Goal: Transaction & Acquisition: Purchase product/service

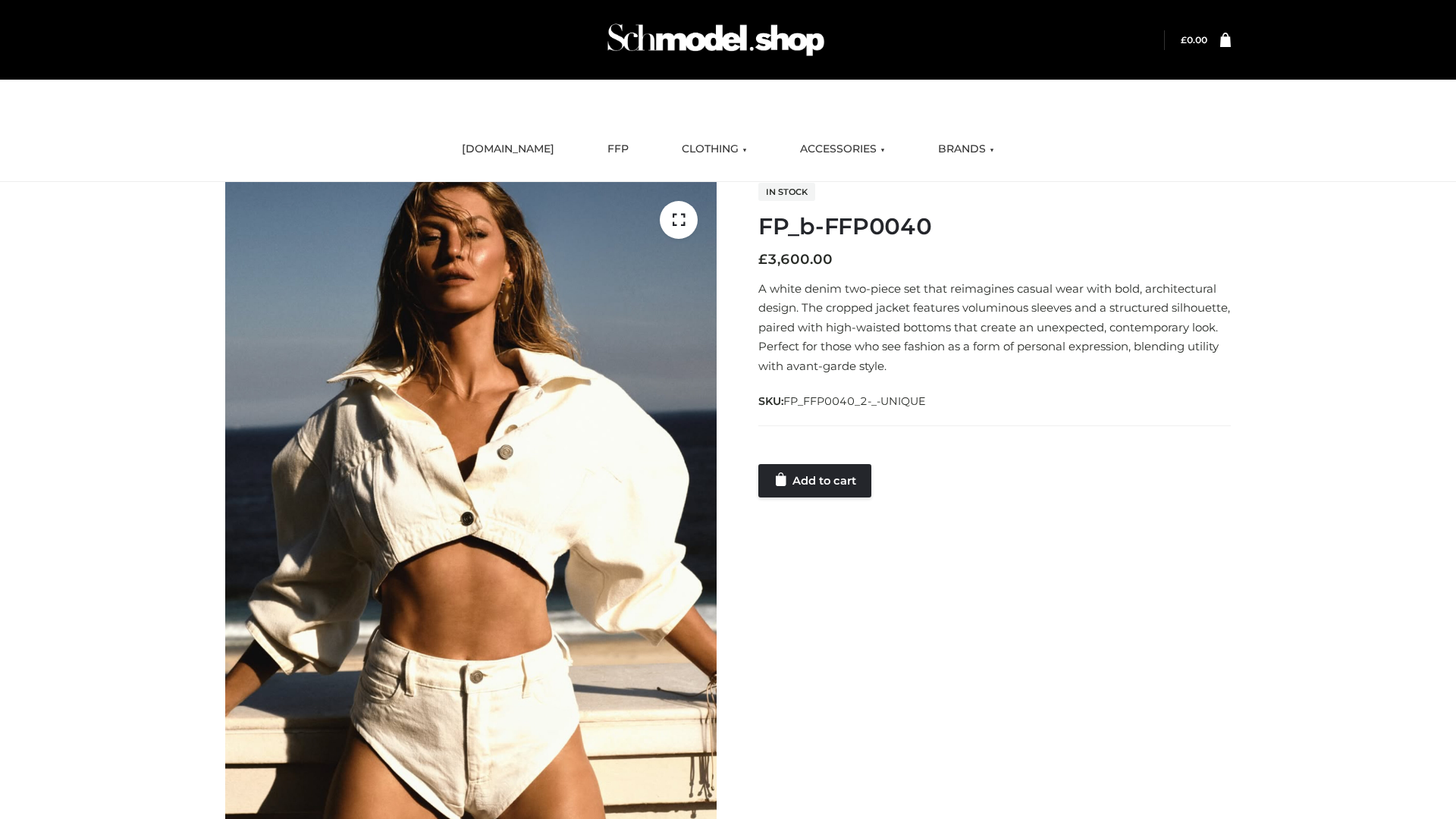
click at [815, 480] on link "Add to cart" at bounding box center [814, 481] width 113 height 33
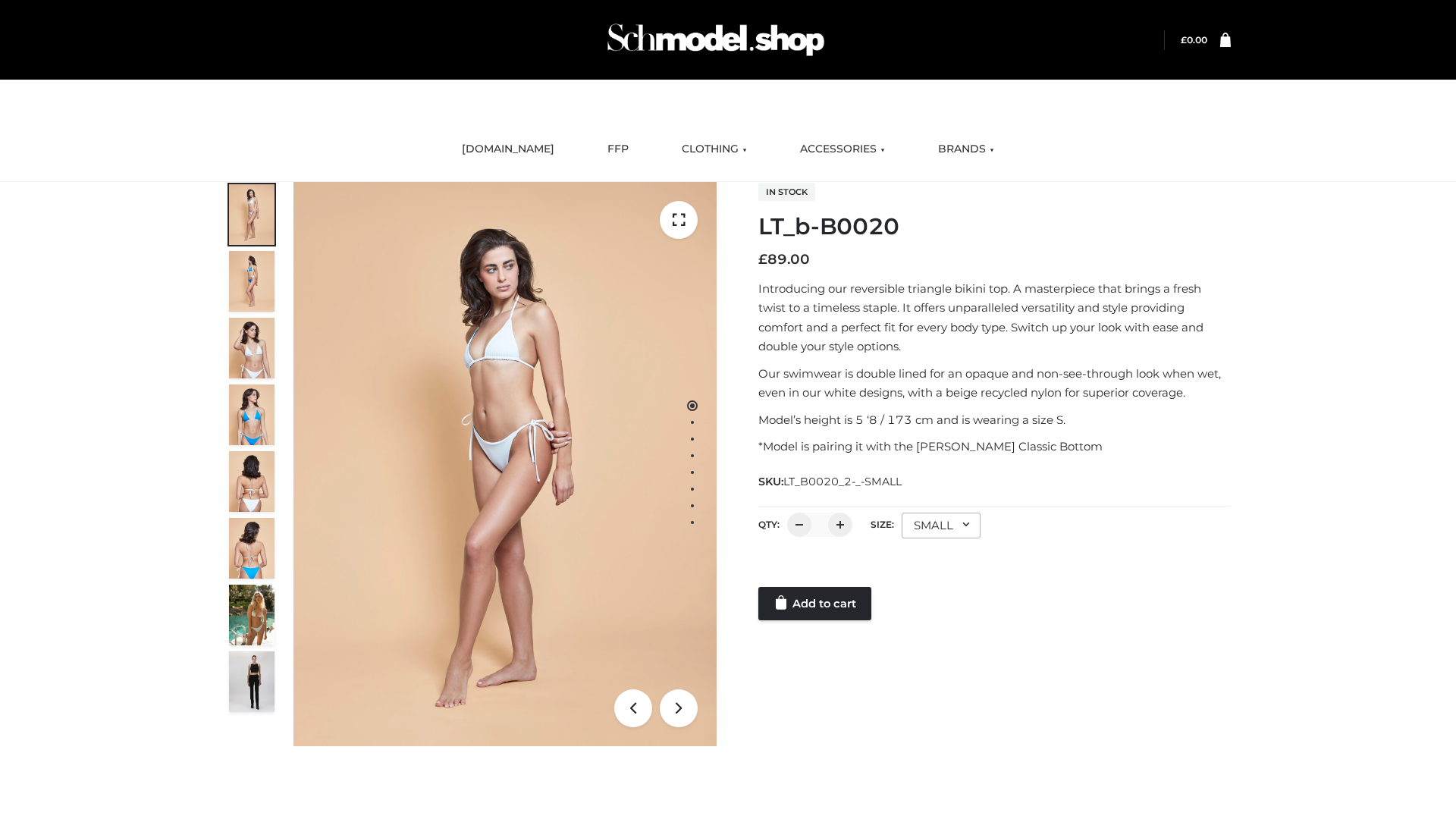
click at [815, 603] on link "Add to cart" at bounding box center [814, 603] width 113 height 33
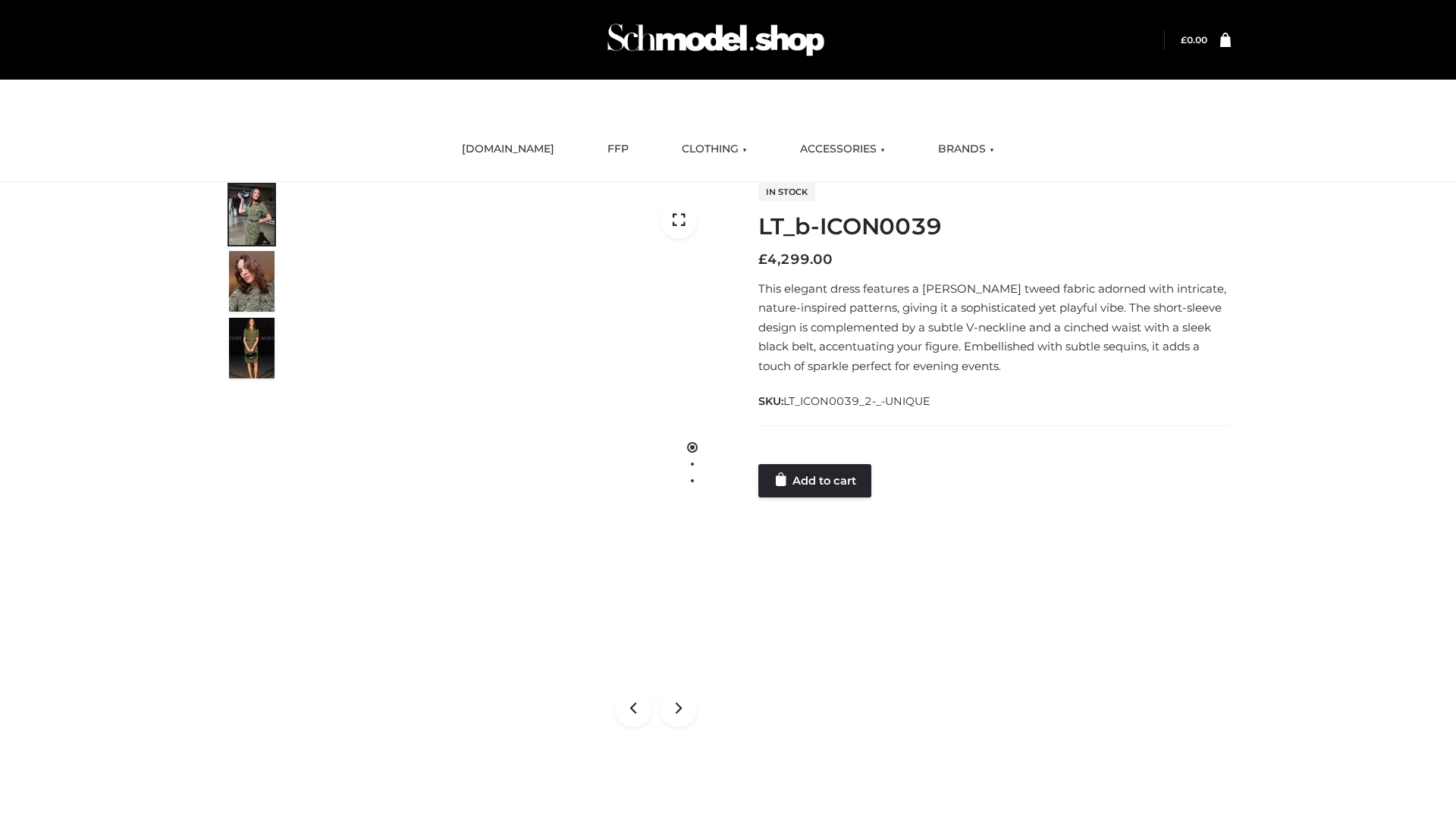
click at [815, 480] on link "Add to cart" at bounding box center [814, 481] width 113 height 33
